Goal: Find contact information: Find contact information

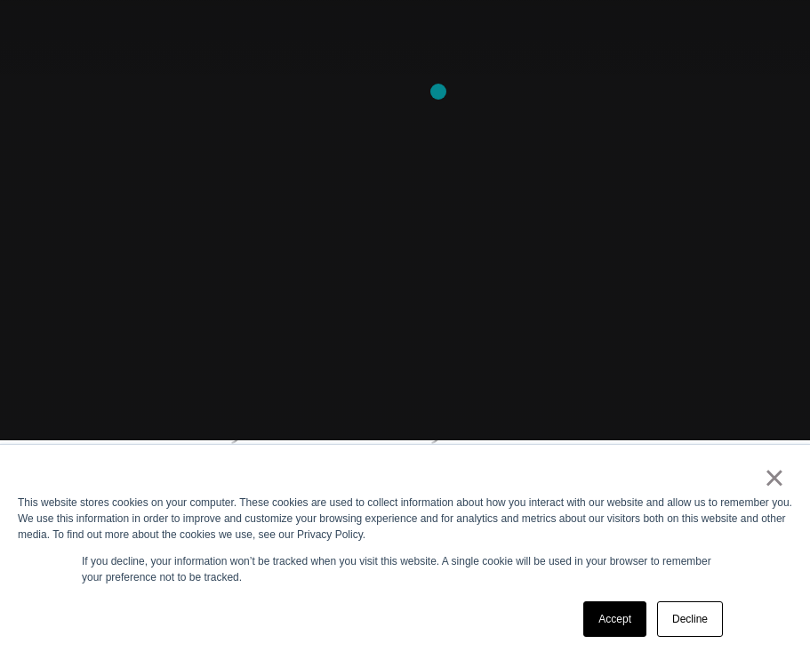
scroll to position [244, 0]
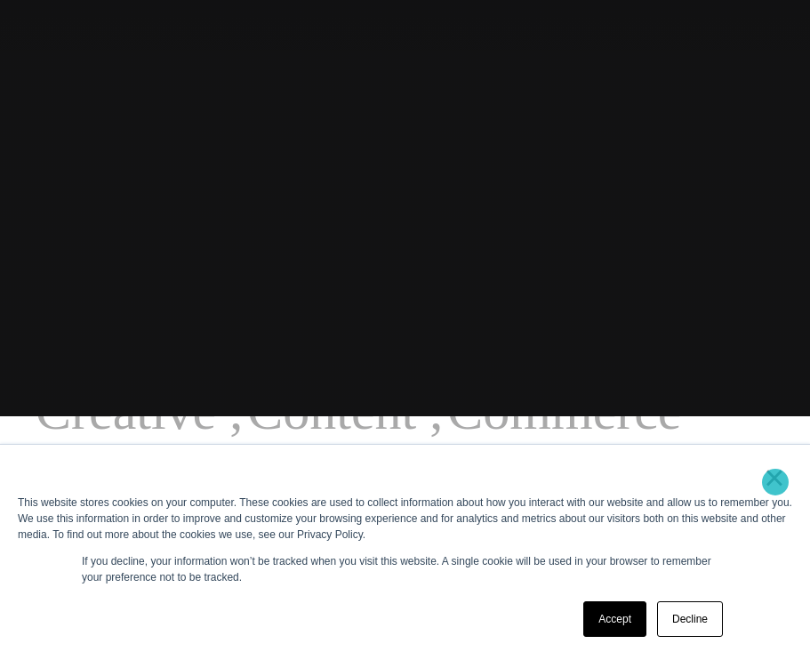
click at [776, 482] on link "×" at bounding box center [774, 478] width 21 height 16
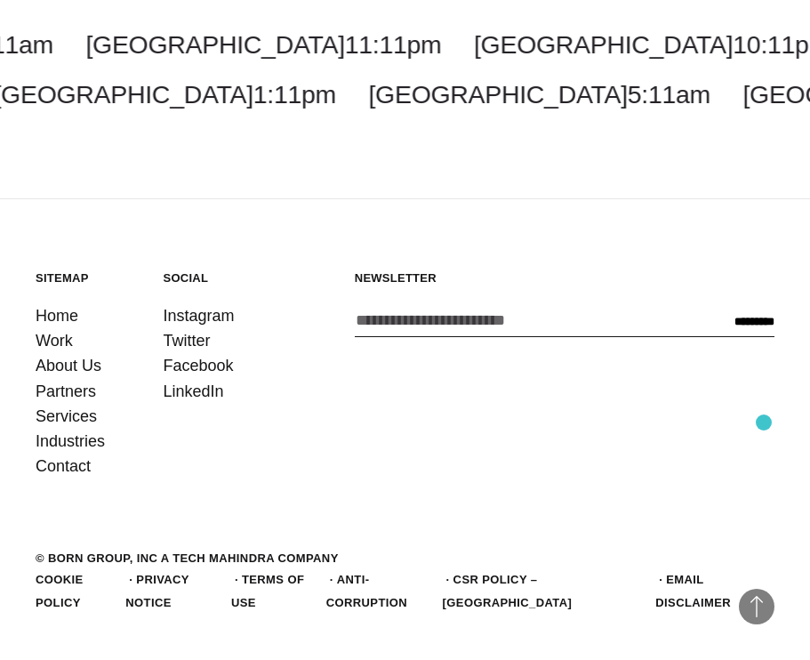
scroll to position [4413, 0]
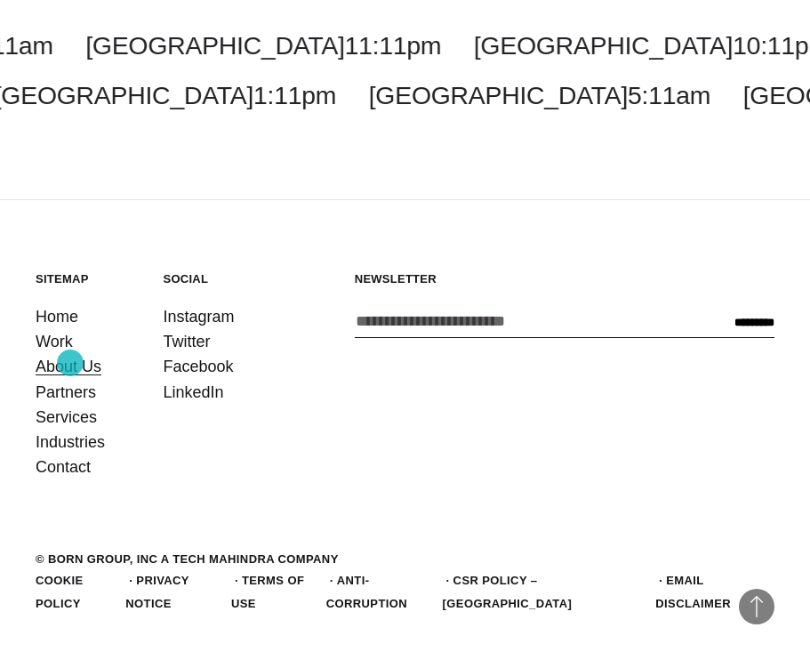
click at [70, 363] on link "About Us" at bounding box center [69, 366] width 66 height 25
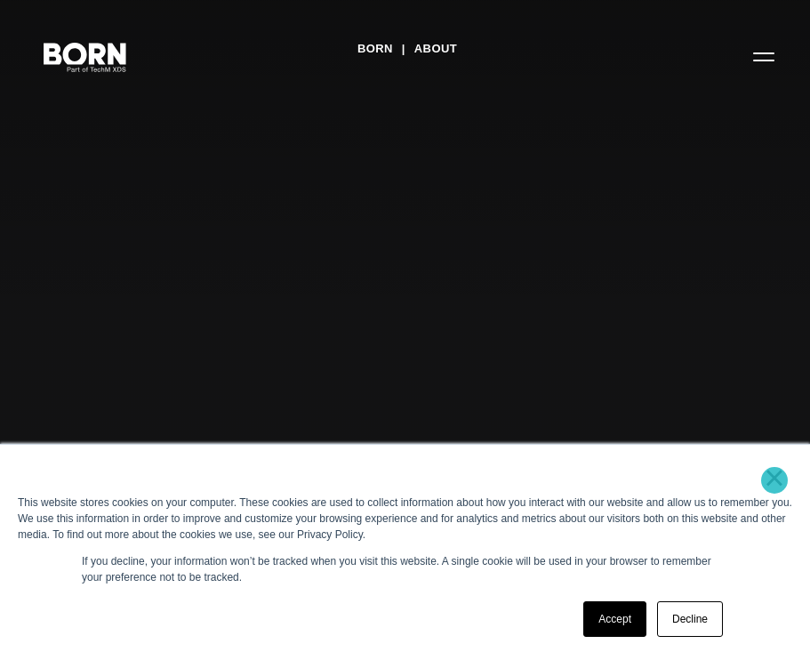
click at [775, 480] on link "×" at bounding box center [774, 478] width 21 height 16
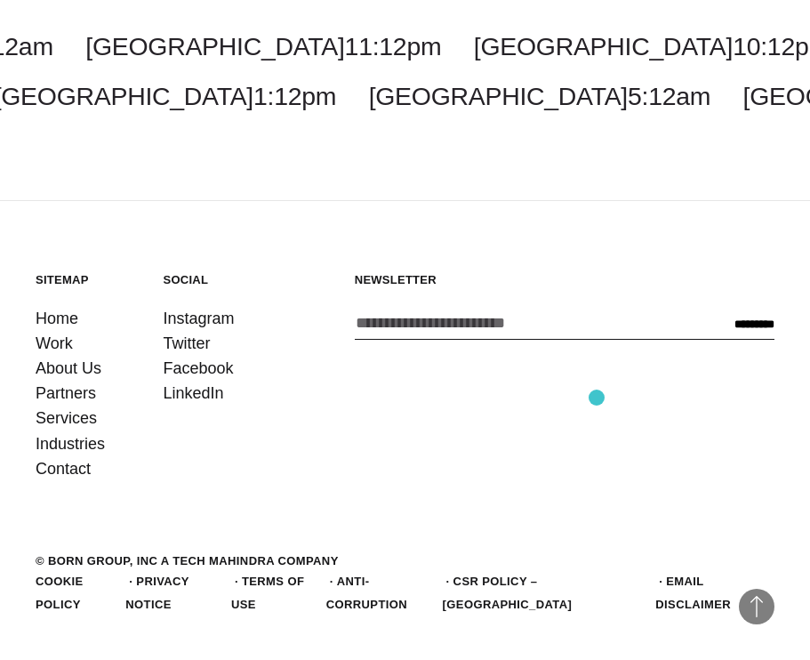
scroll to position [5030, 0]
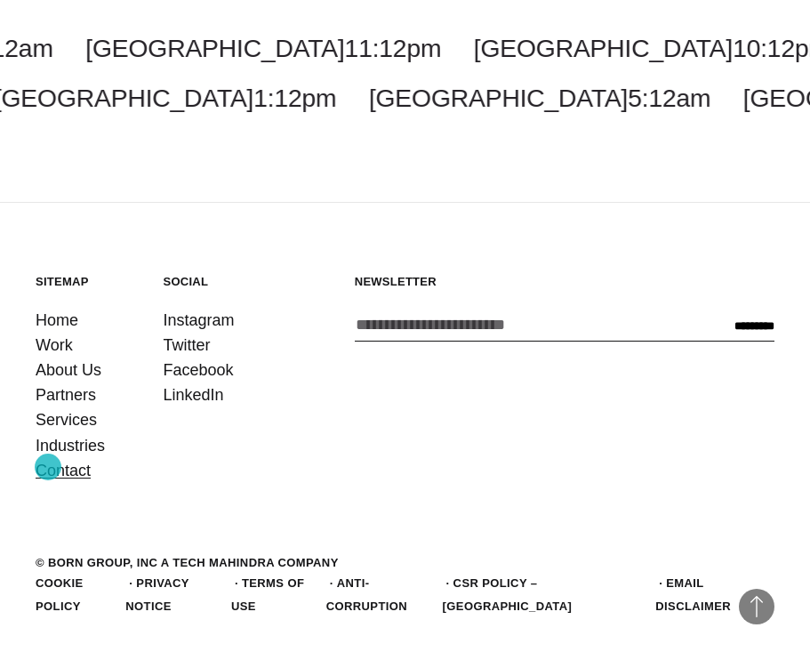
click at [48, 467] on link "Contact" at bounding box center [63, 470] width 55 height 25
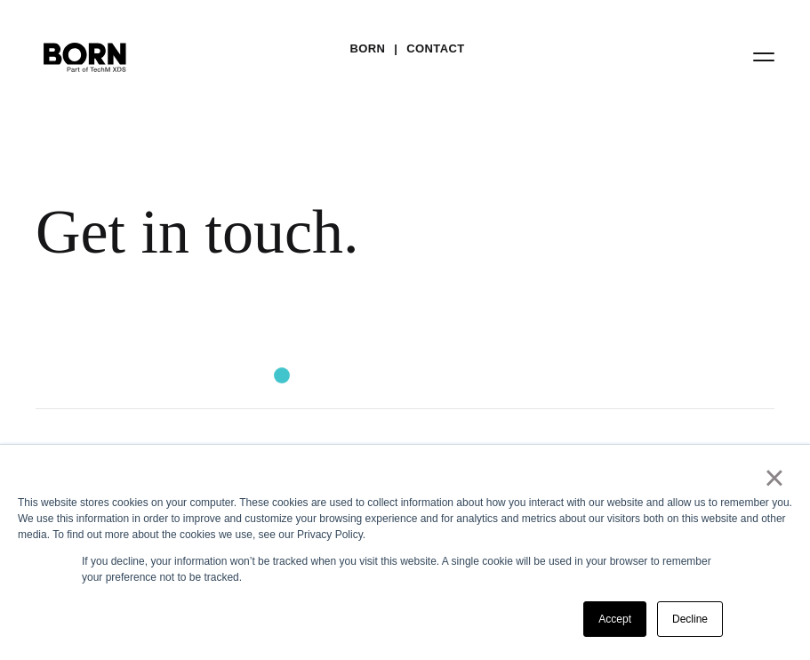
scroll to position [119, 0]
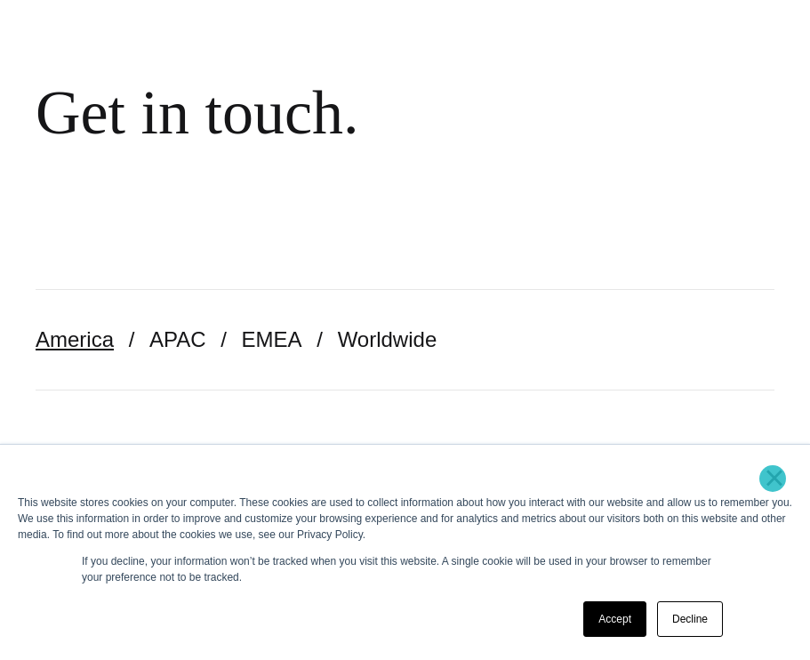
click at [773, 479] on link "×" at bounding box center [774, 478] width 21 height 16
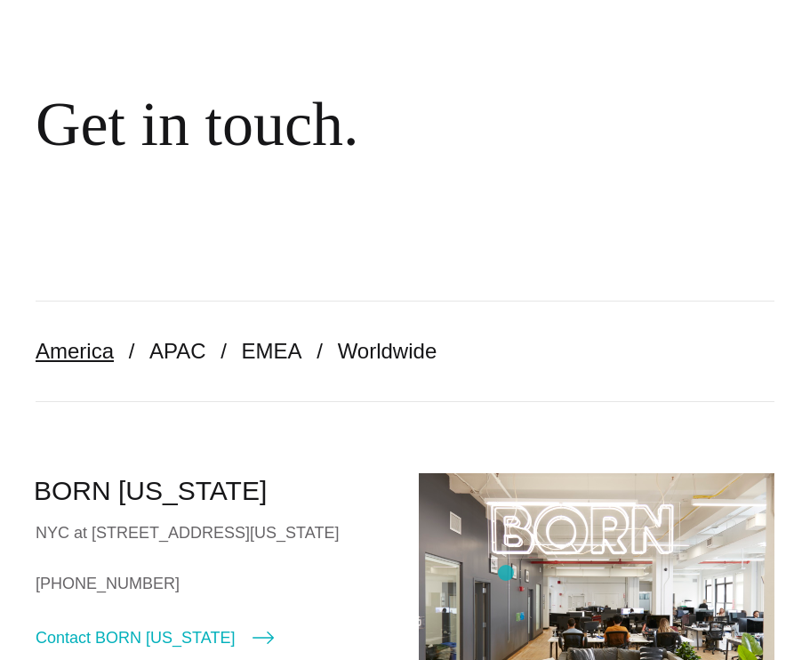
scroll to position [240, 0]
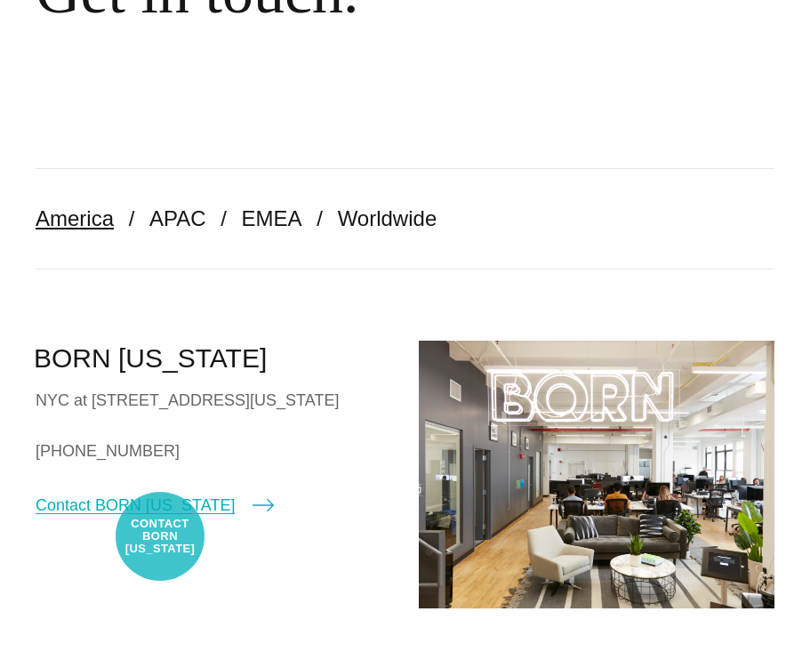
click at [159, 518] on link "Contact BORN [US_STATE]" at bounding box center [155, 505] width 238 height 25
select select "********"
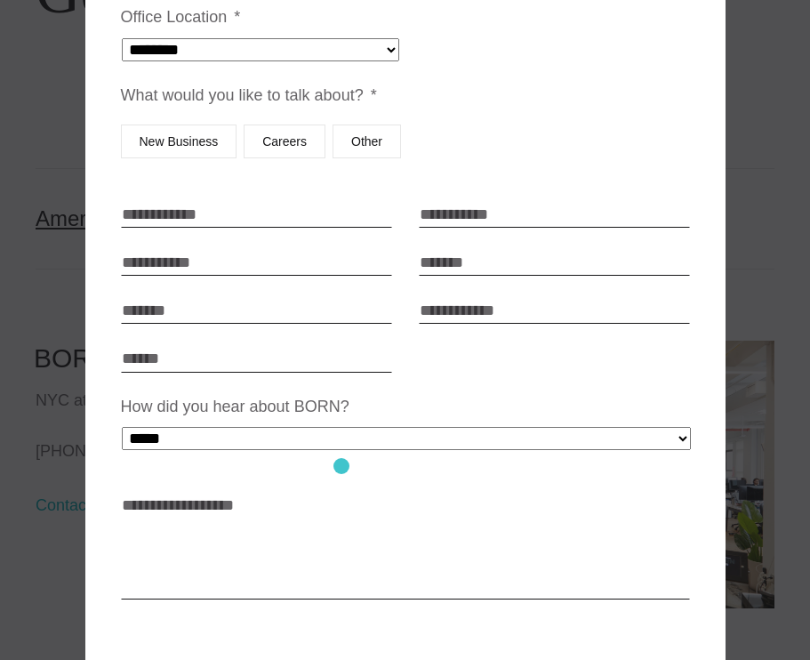
scroll to position [198, 0]
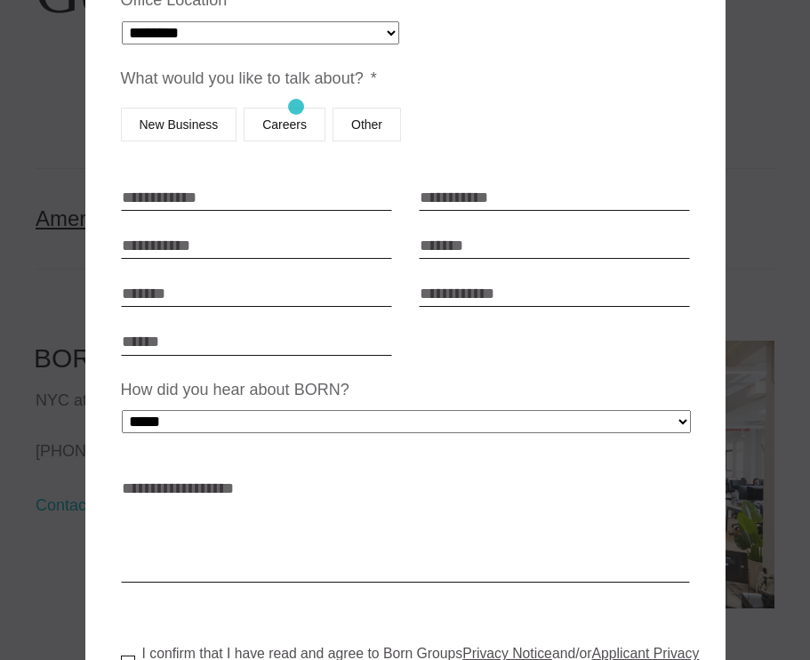
click at [296, 108] on label "Careers" at bounding box center [285, 125] width 82 height 34
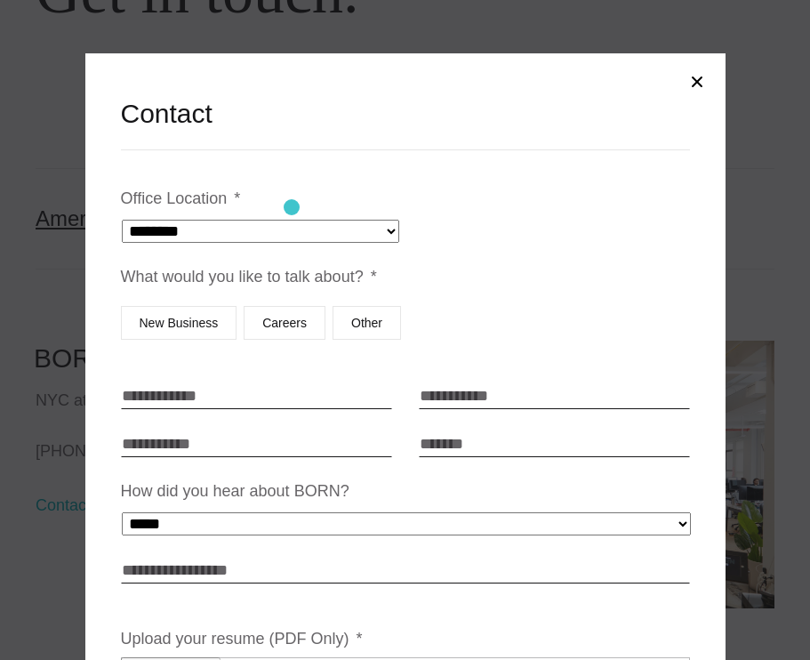
scroll to position [0, 0]
